Goal: Communication & Community: Connect with others

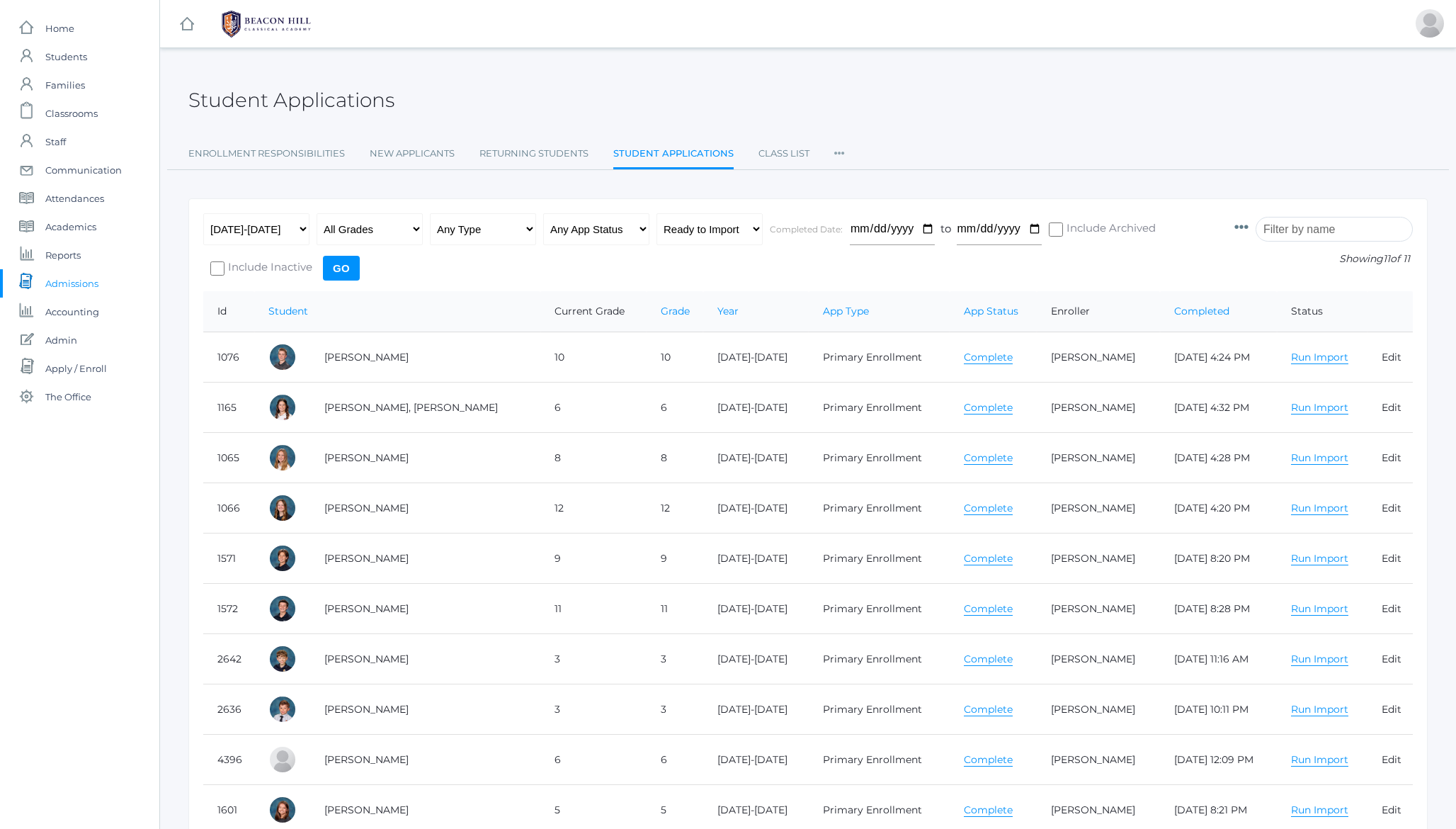
click at [276, 105] on h2 "Student Applications" at bounding box center [291, 100] width 206 height 22
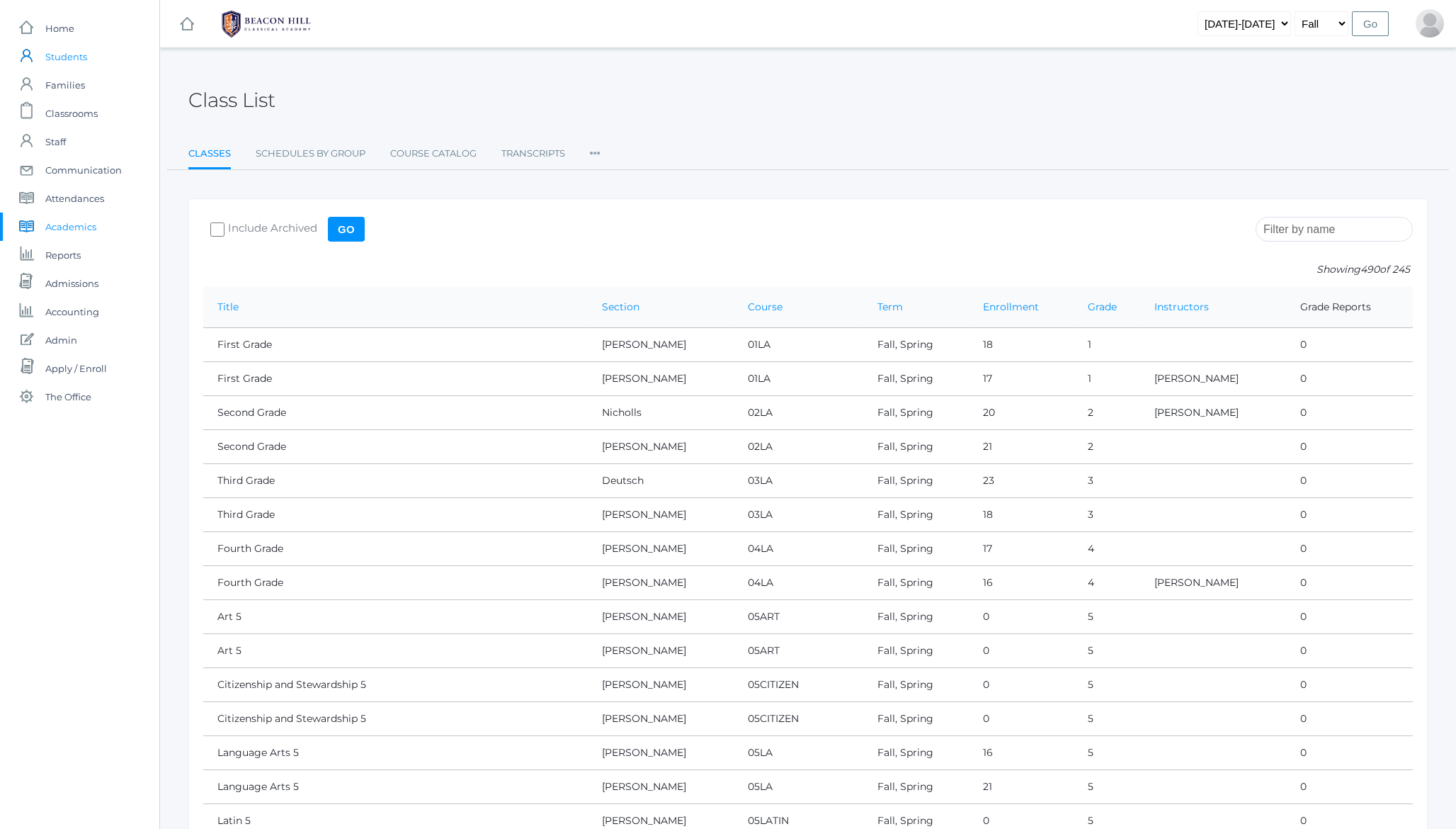
click at [69, 48] on span "Students" at bounding box center [66, 56] width 41 height 28
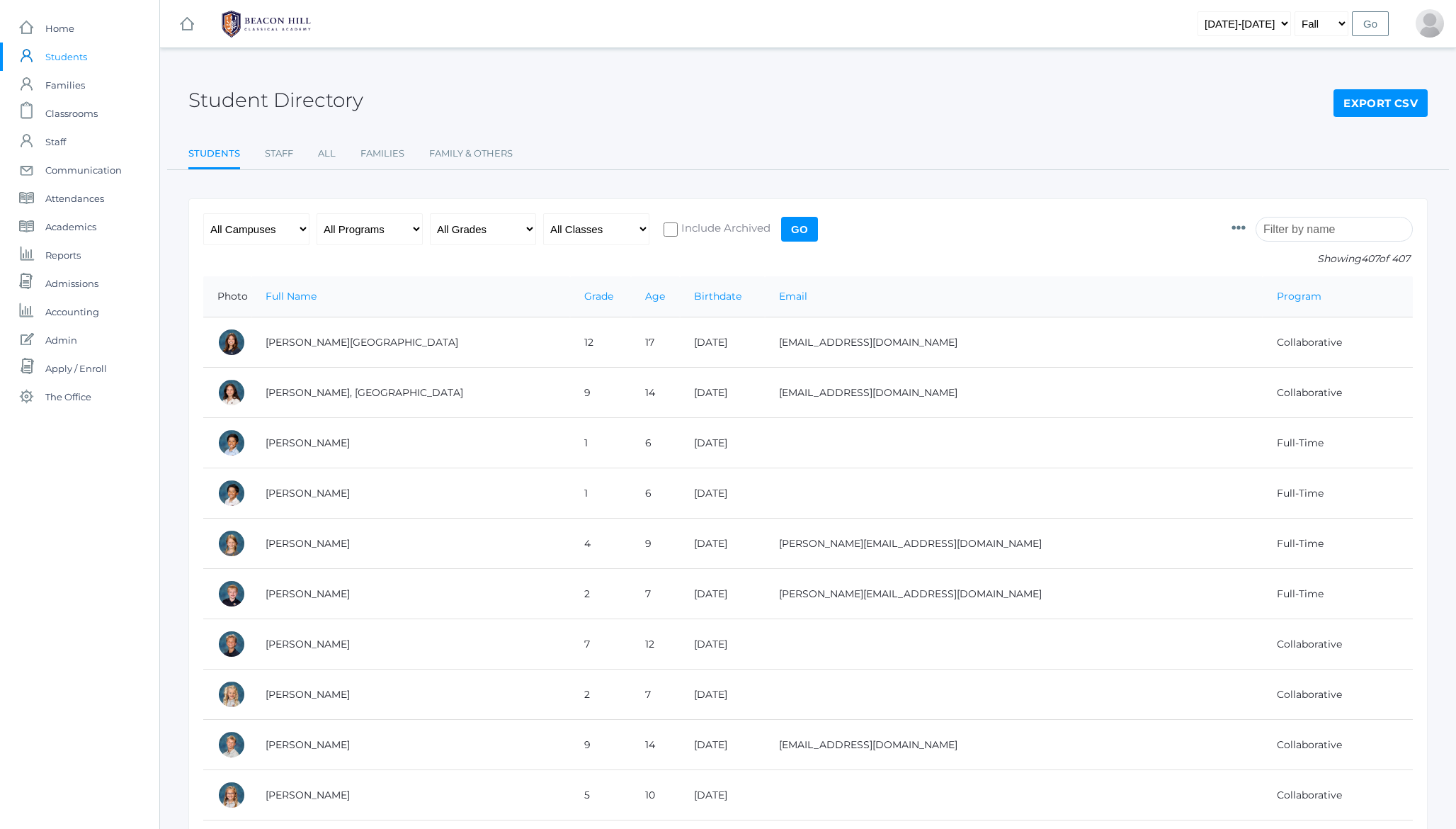
click at [216, 99] on h2 "Student Directory" at bounding box center [275, 100] width 175 height 22
drag, startPoint x: 216, startPoint y: 99, endPoint x: 337, endPoint y: 95, distance: 121.1
click at [337, 95] on h2 "Student Directory" at bounding box center [275, 100] width 175 height 22
drag, startPoint x: 337, startPoint y: 95, endPoint x: 240, endPoint y: 98, distance: 97.0
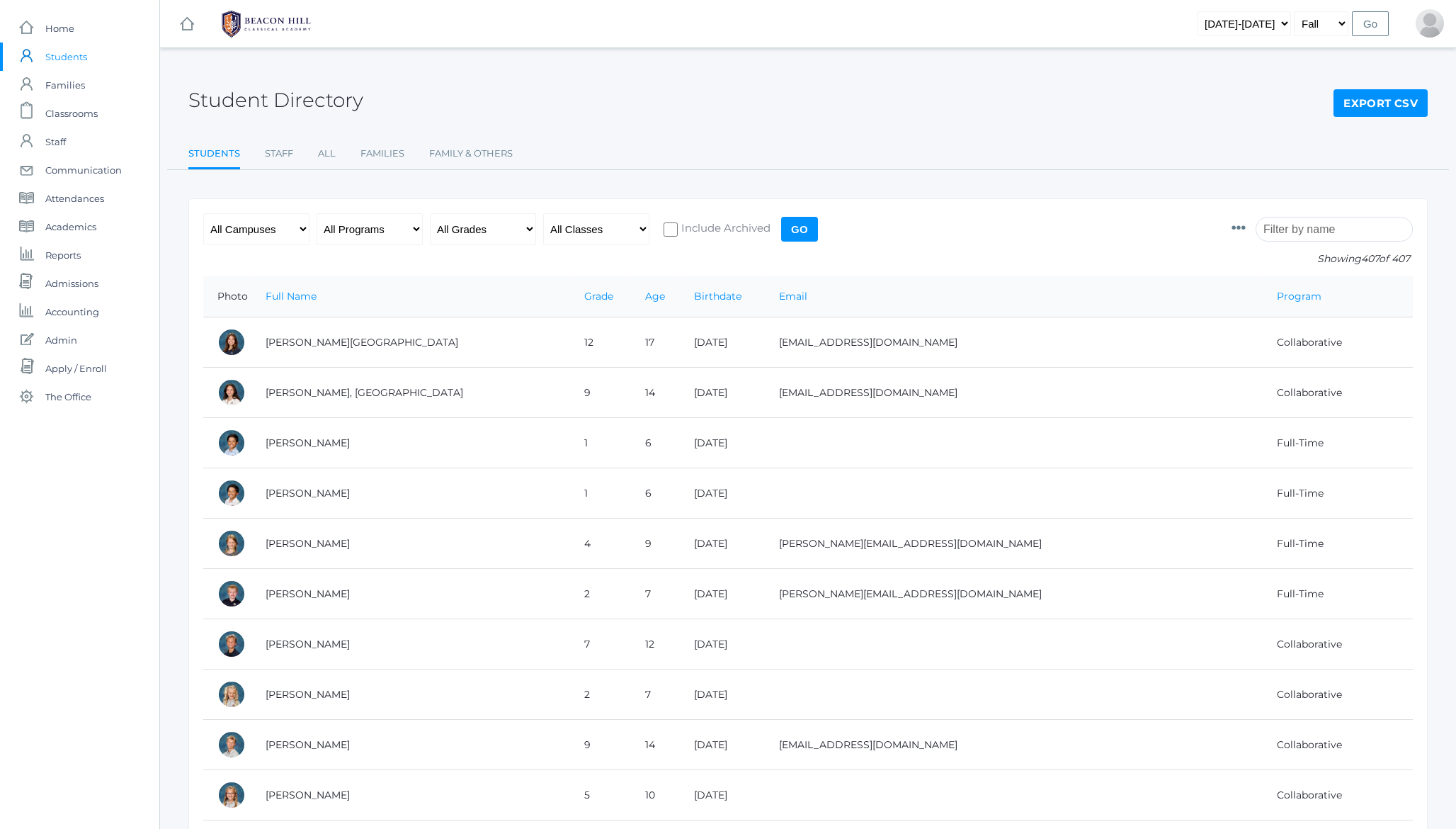
click at [240, 98] on h2 "Student Directory" at bounding box center [275, 100] width 175 height 22
click at [296, 108] on h2 "Student Directory" at bounding box center [275, 100] width 175 height 22
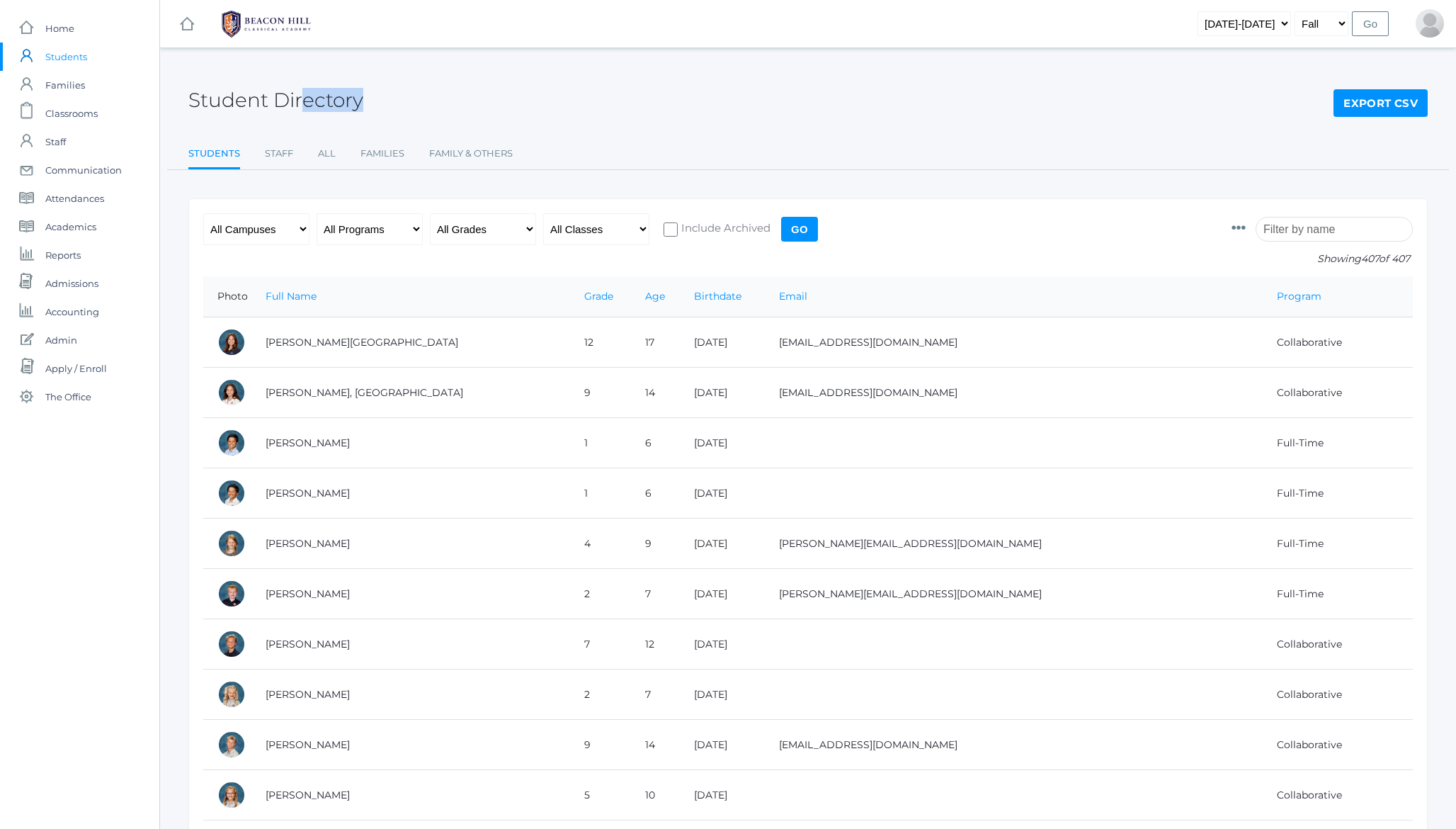
click at [322, 104] on h2 "Student Directory" at bounding box center [275, 100] width 175 height 22
click at [690, 137] on div "Student Directory Export CSV Students Staff All Families Family & Others Studen…" at bounding box center [808, 117] width 1239 height 104
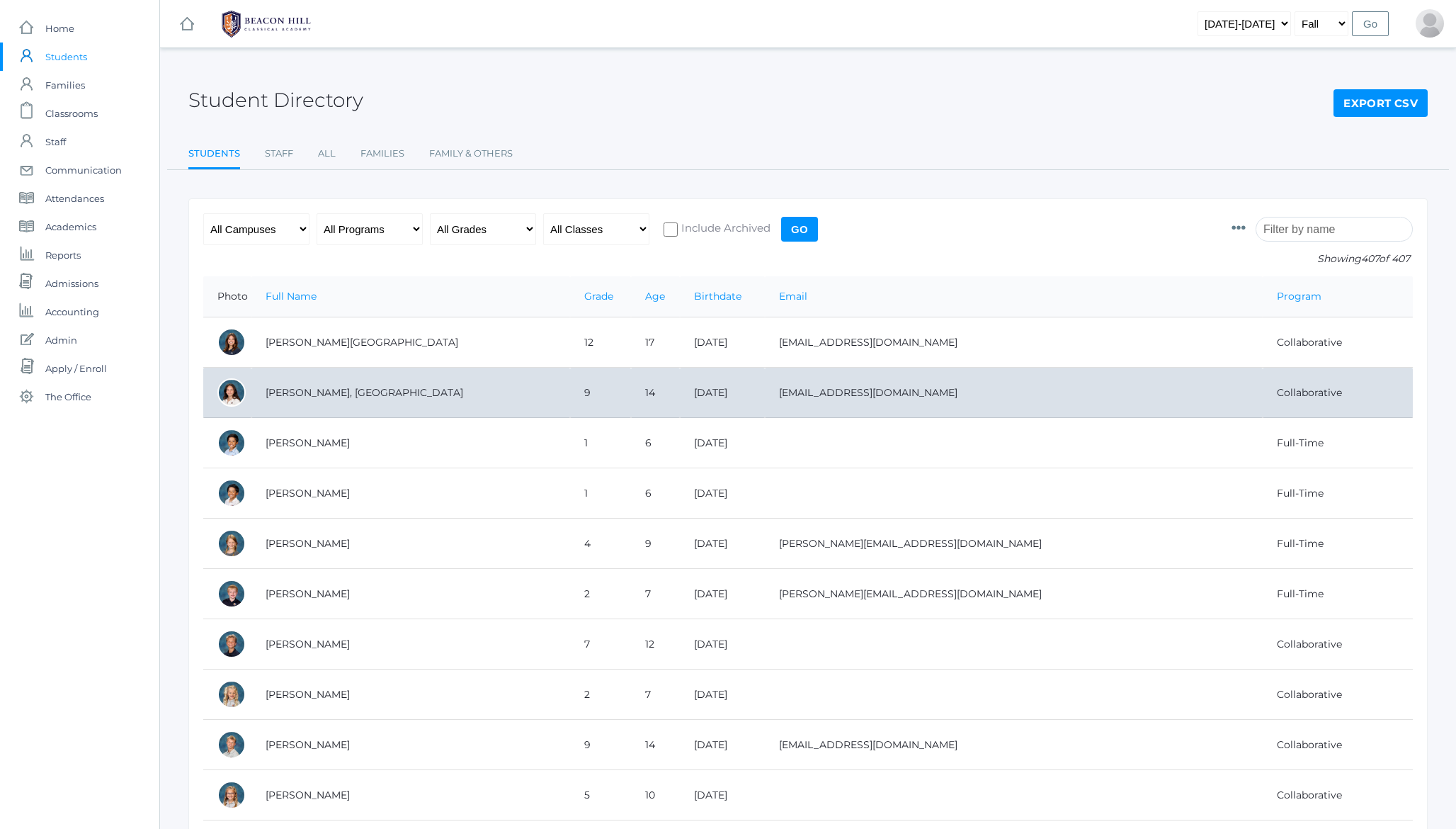
click at [298, 386] on td "Abdulla, Phoenix" at bounding box center [411, 393] width 319 height 51
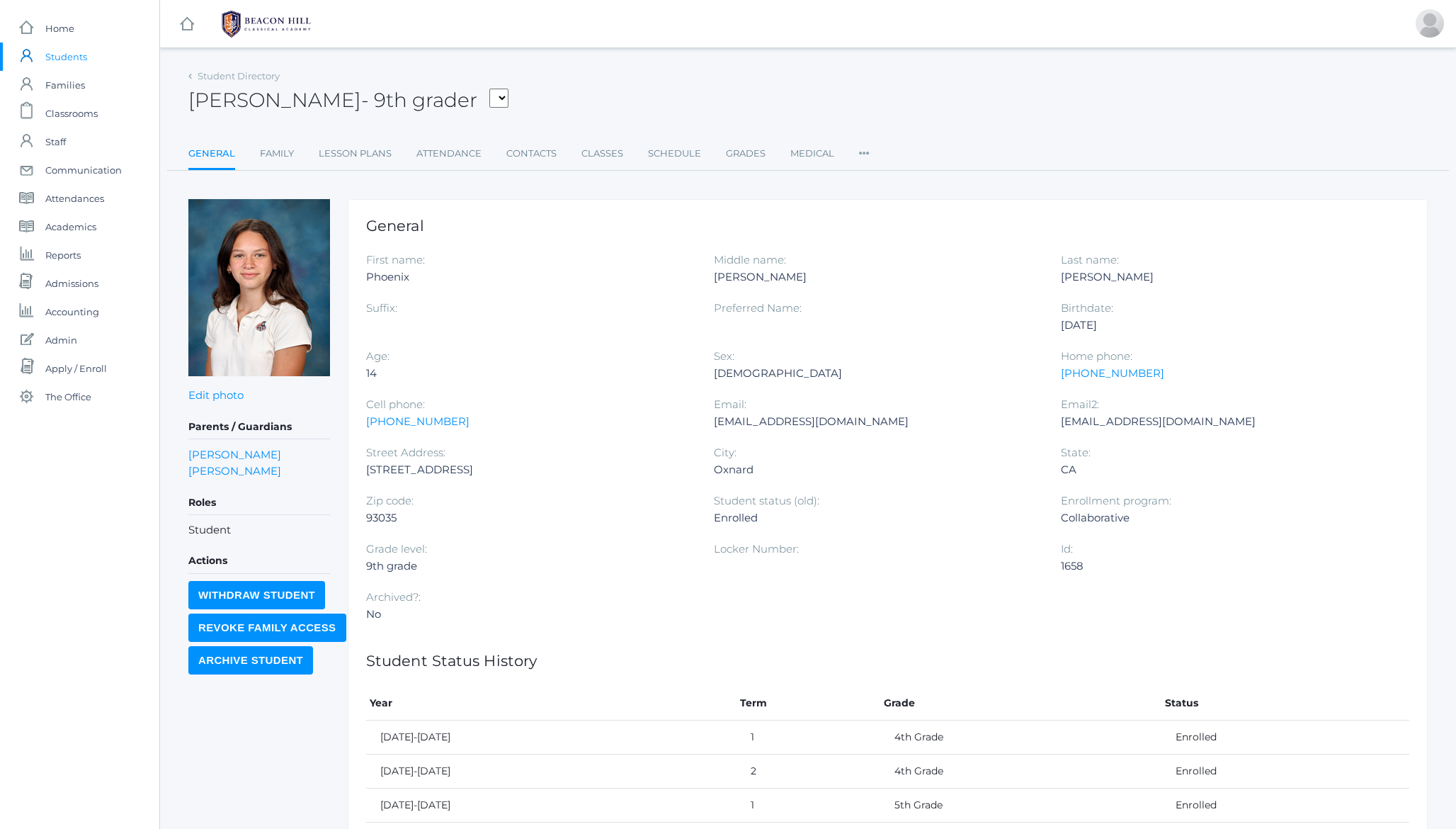
click at [862, 154] on icon at bounding box center [864, 149] width 11 height 19
click at [913, 266] on link "Communication" at bounding box center [916, 267] width 85 height 28
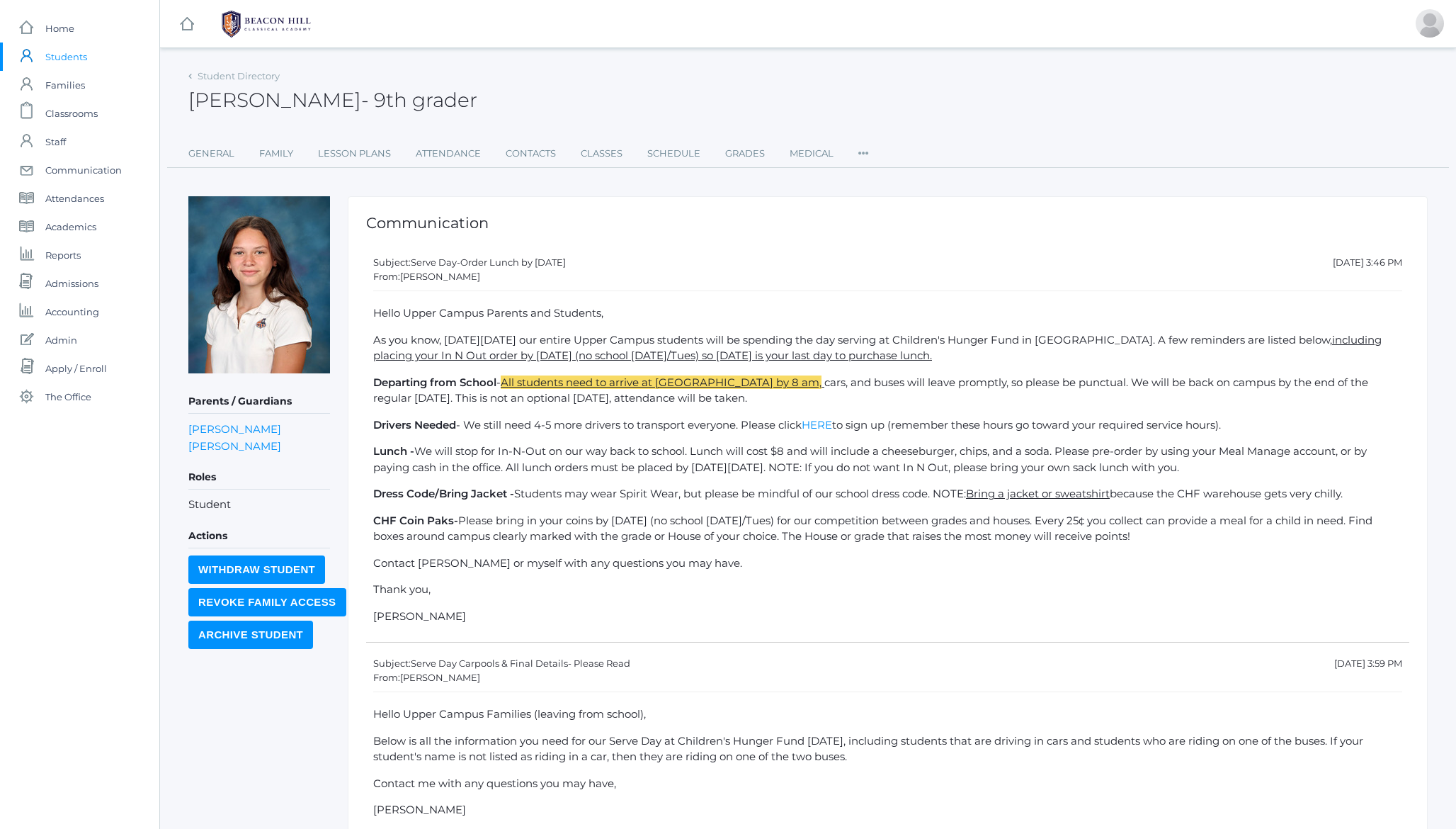
click at [404, 225] on h1 "Communication" at bounding box center [887, 223] width 1043 height 17
click at [368, 94] on span "- 9th grader" at bounding box center [419, 100] width 116 height 24
click at [1023, 102] on div "Phoenix Abdulla - 9th grader Phoenix Abdulla 9th grader" at bounding box center [808, 91] width 1239 height 52
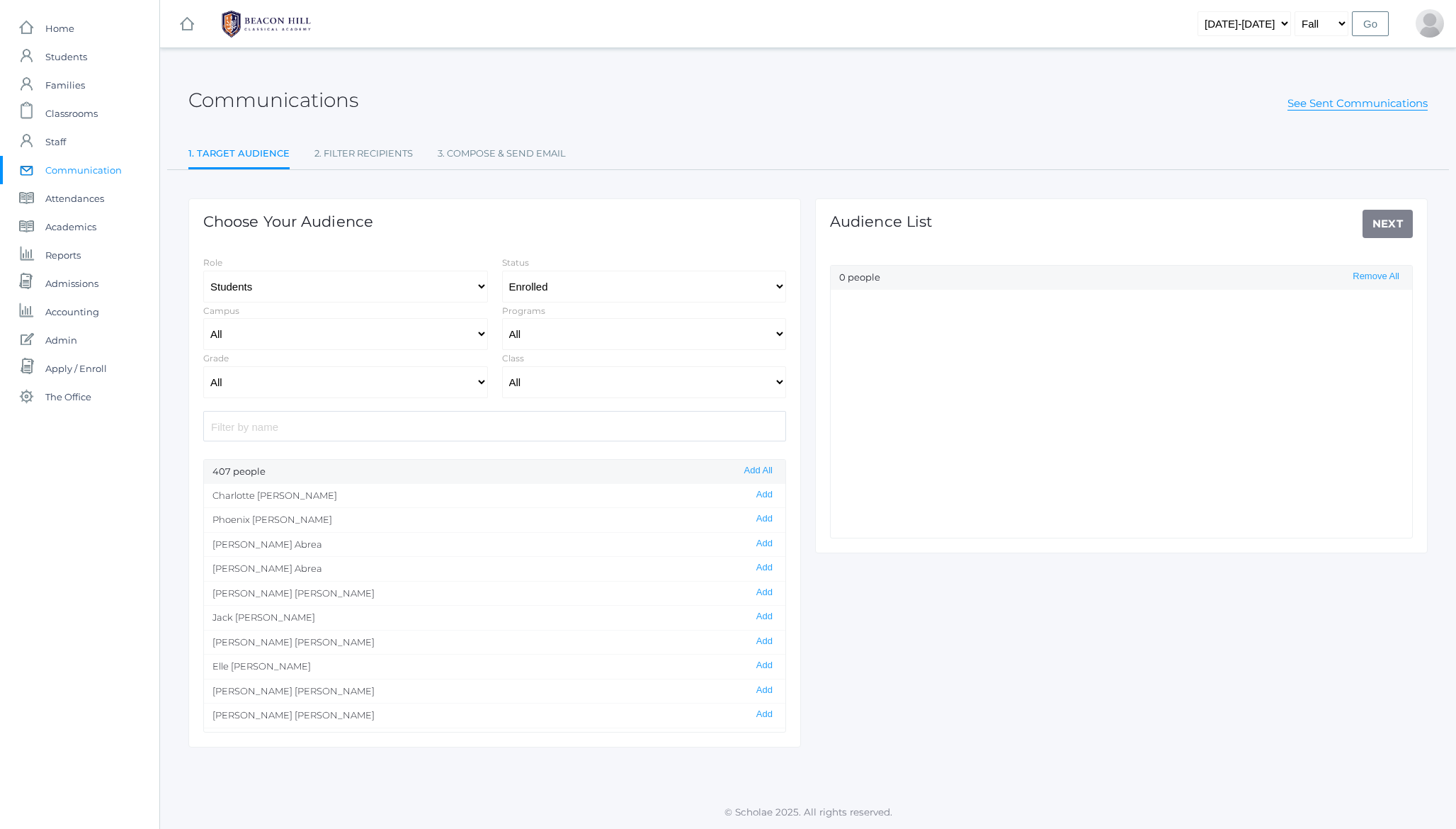
select select "Enrolled"
